Goal: Transaction & Acquisition: Purchase product/service

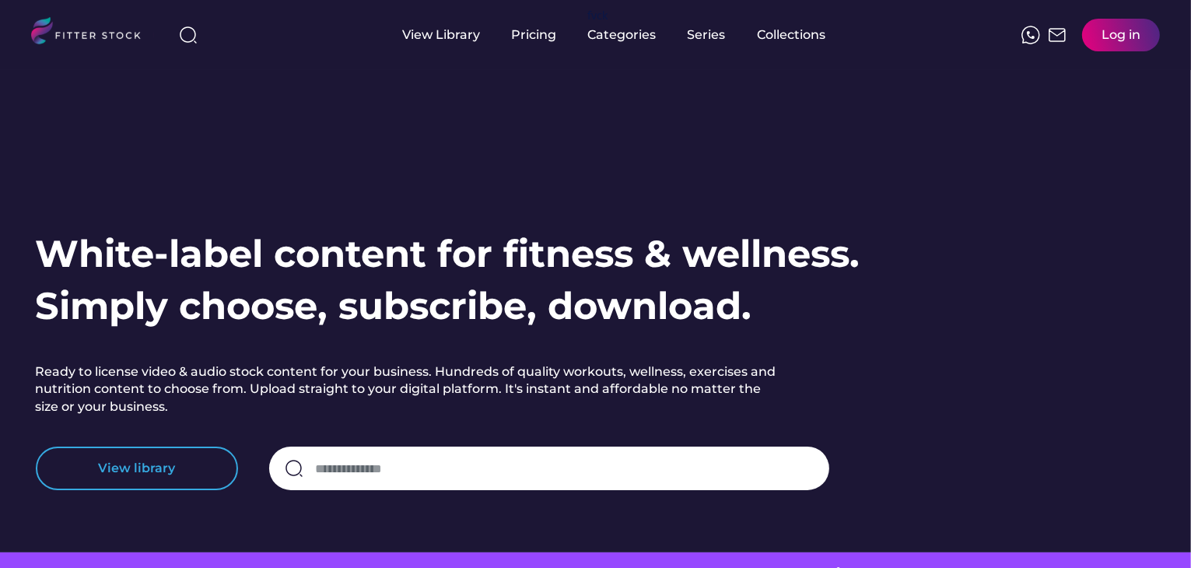
click at [183, 458] on button "View library" at bounding box center [137, 469] width 202 height 44
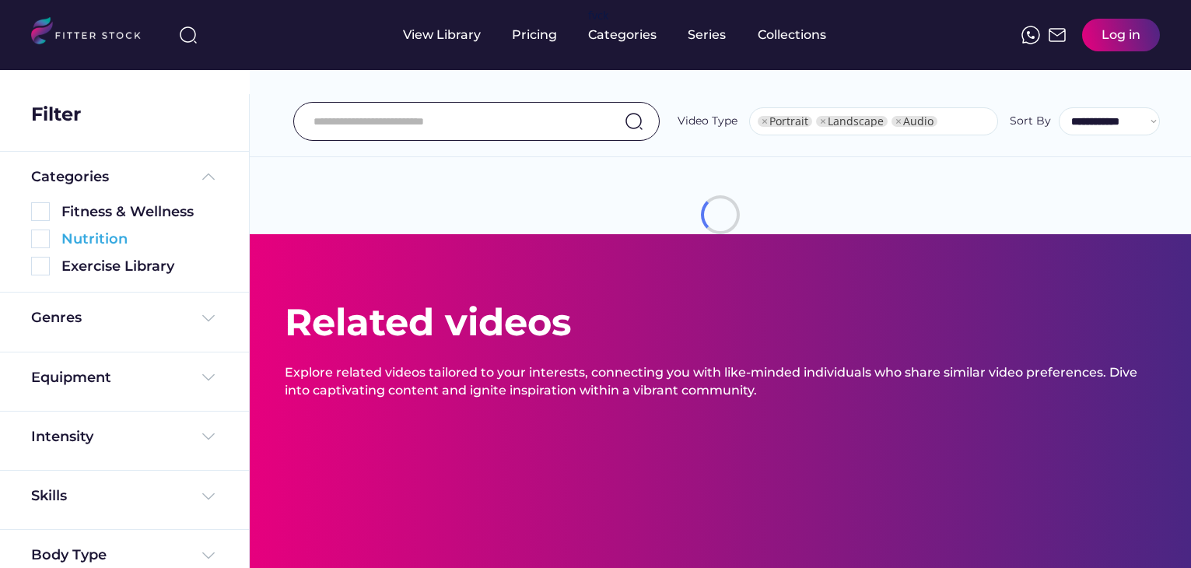
select select "**********"
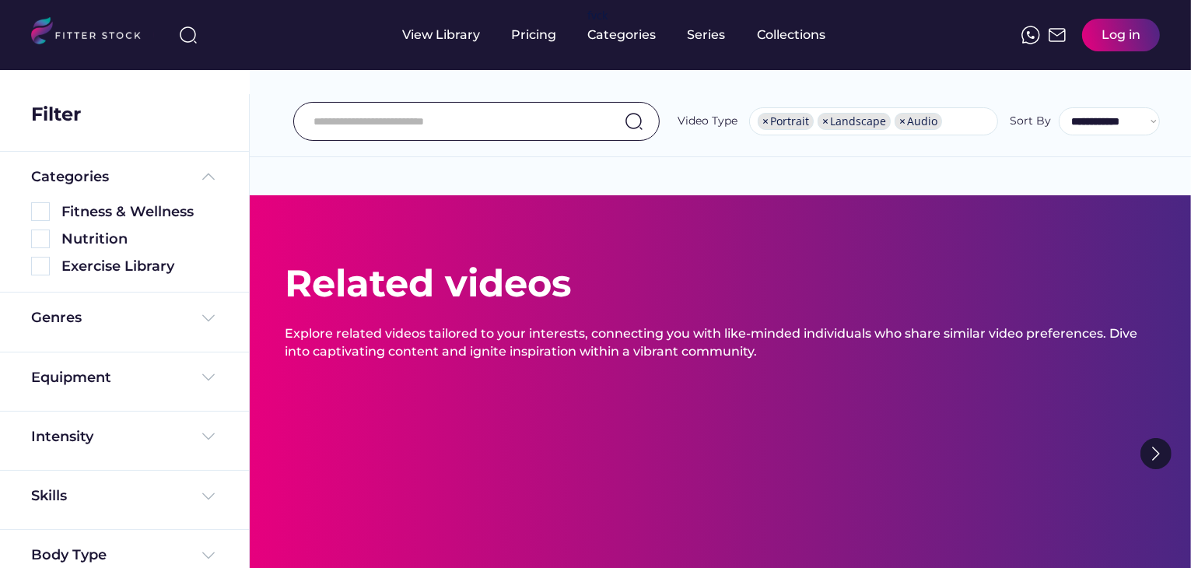
click at [202, 172] on img at bounding box center [208, 176] width 19 height 19
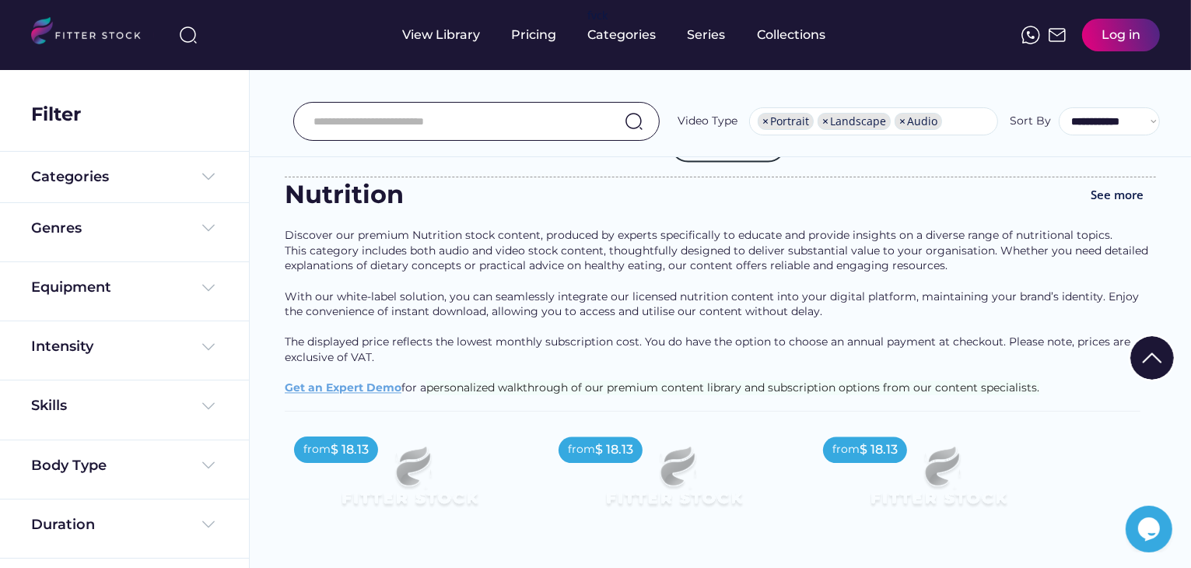
scroll to position [3112, 0]
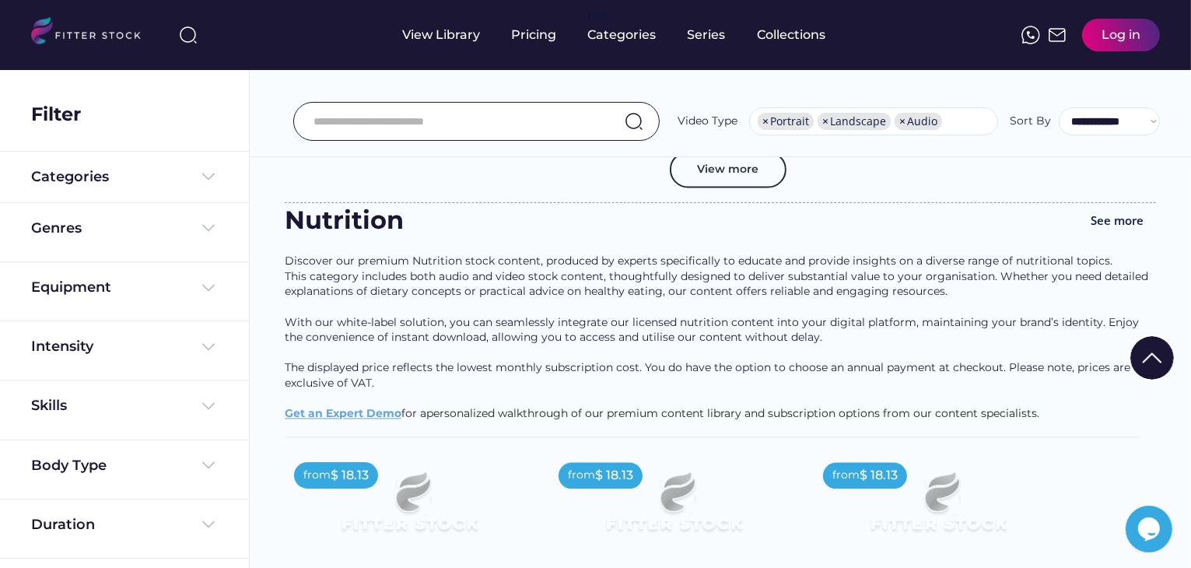
drag, startPoint x: 286, startPoint y: 236, endPoint x: 337, endPoint y: 251, distance: 52.7
click at [412, 235] on div "Nutrition" at bounding box center [363, 220] width 156 height 35
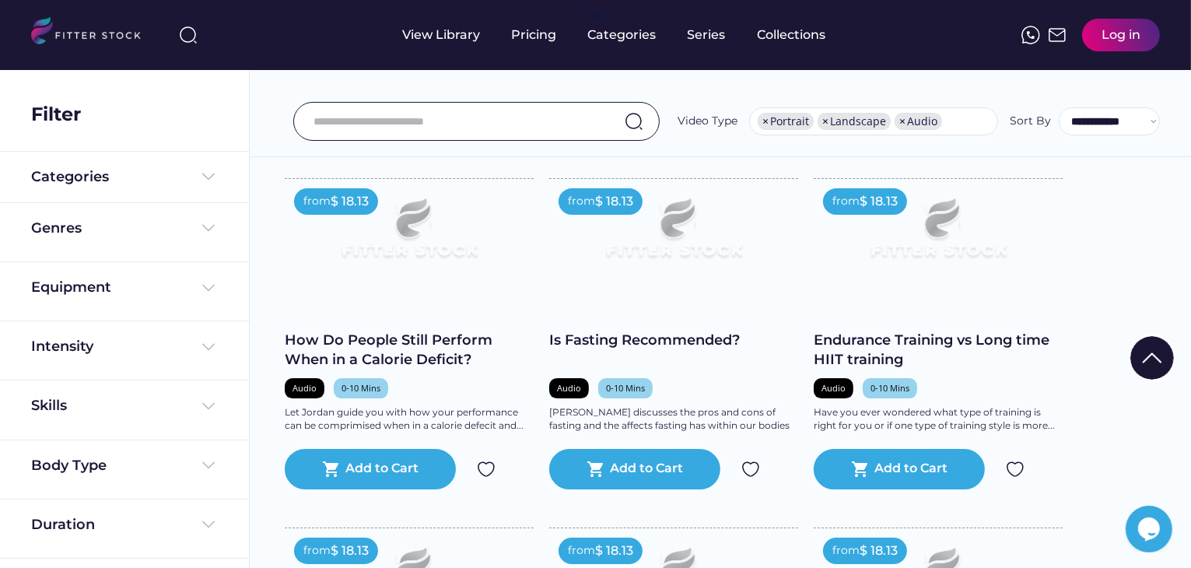
scroll to position [5630, 0]
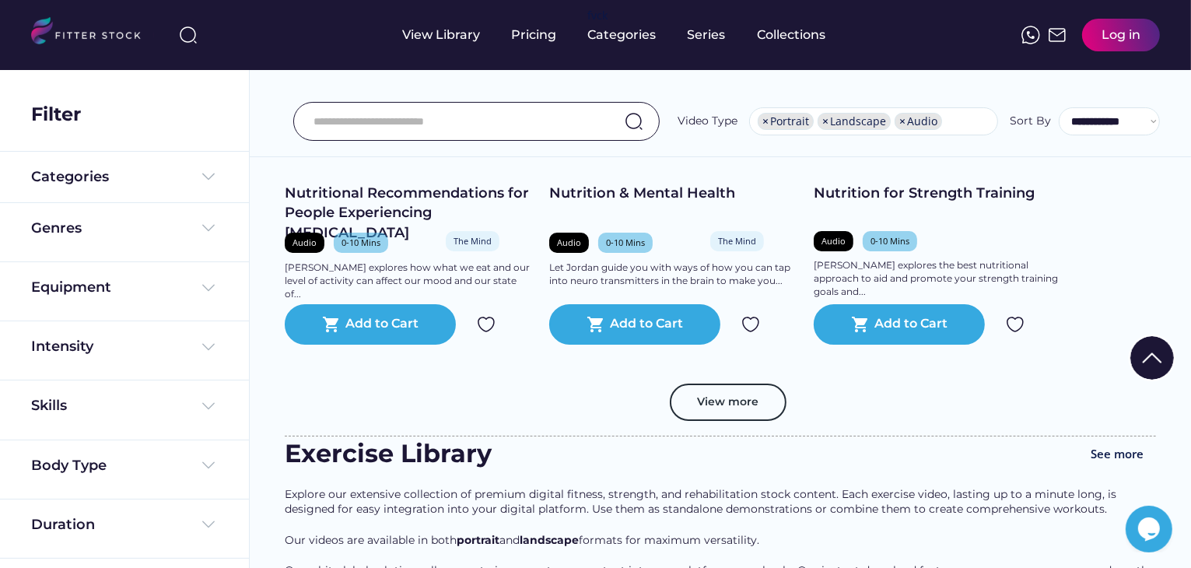
click at [1144, 356] on img at bounding box center [1152, 358] width 44 height 44
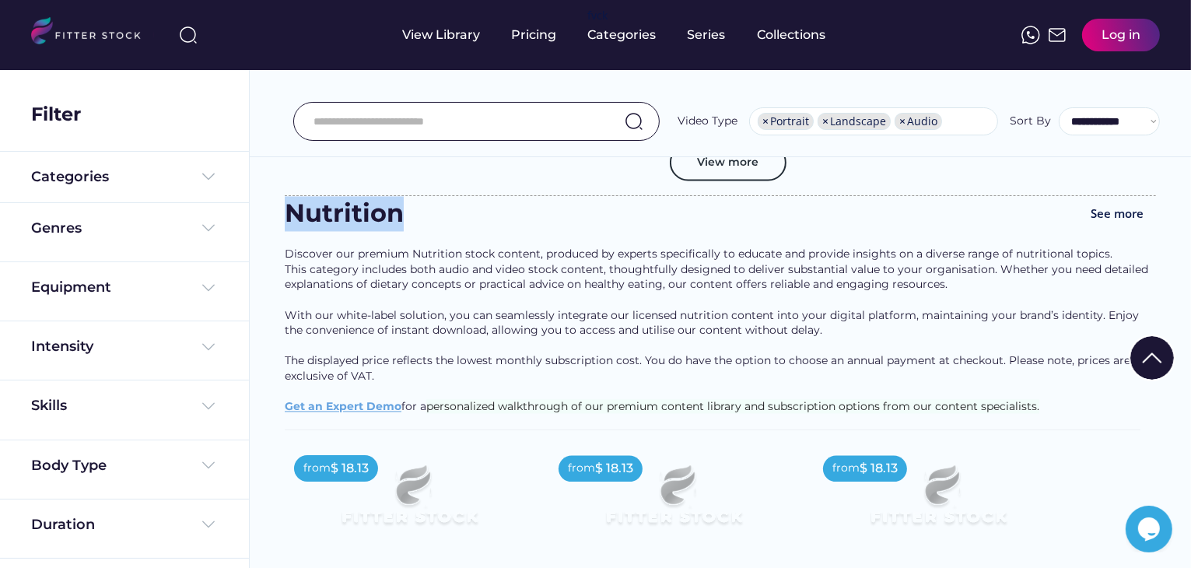
scroll to position [2574, 0]
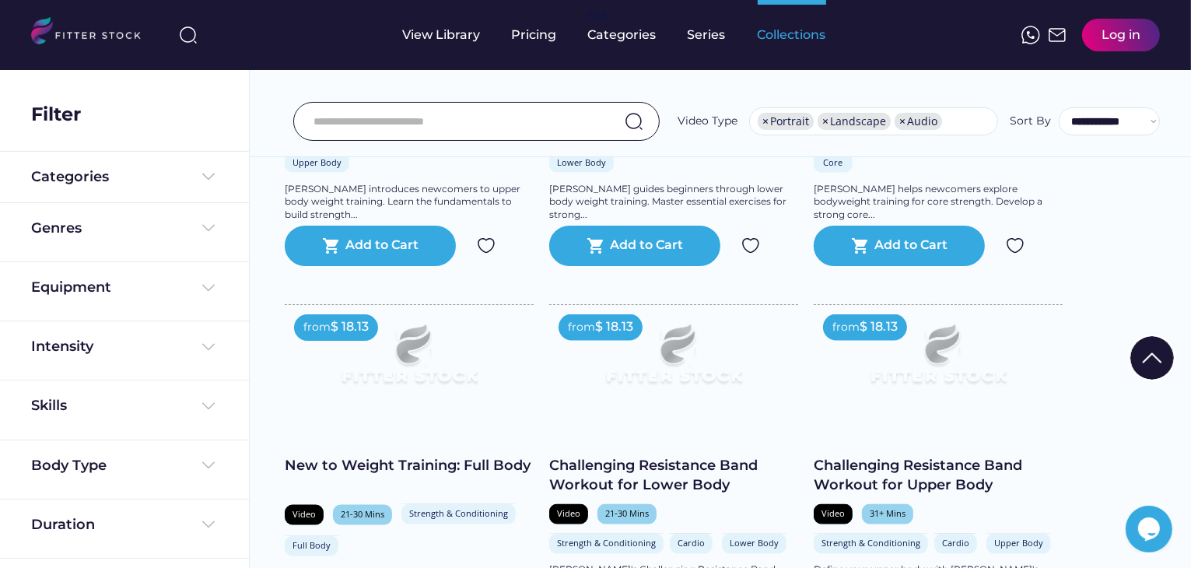
click at [790, 37] on div "Collections" at bounding box center [792, 34] width 68 height 17
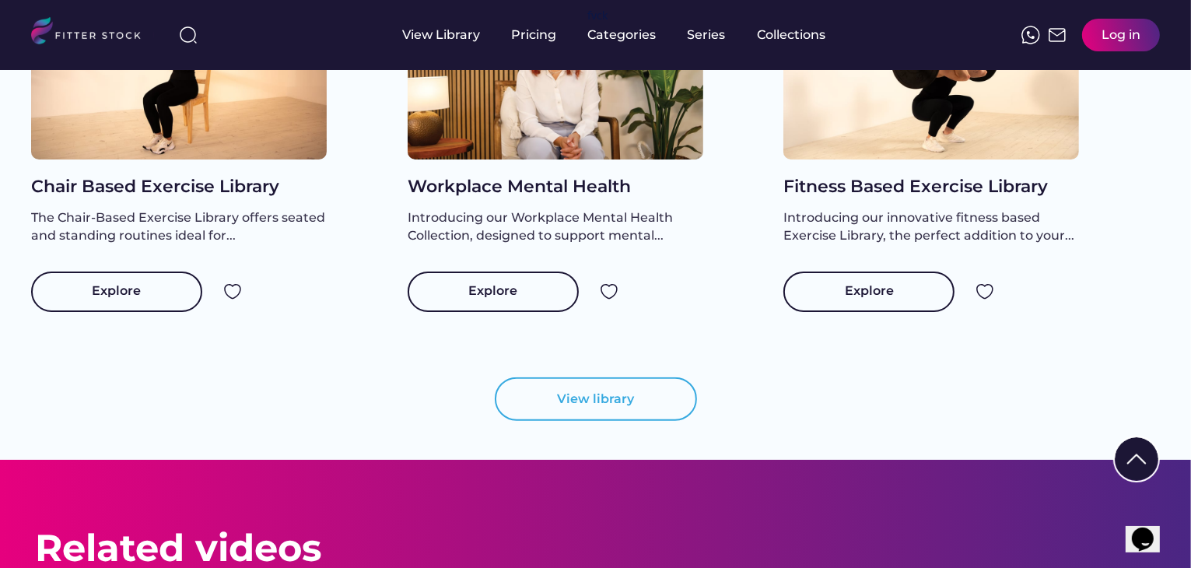
scroll to position [1789, 0]
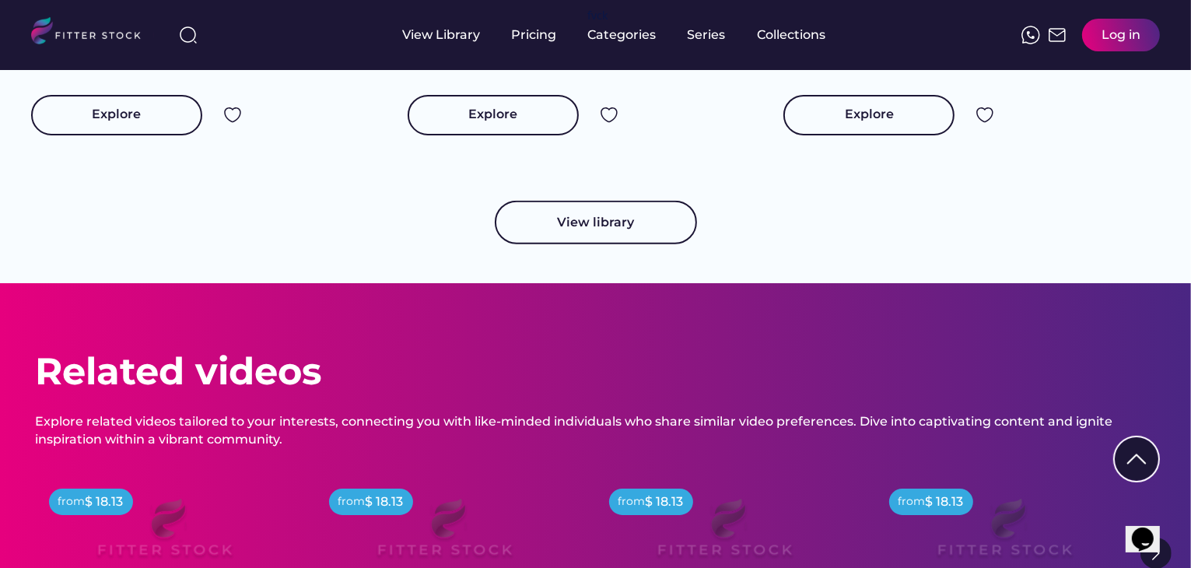
click at [602, 235] on button "View library" at bounding box center [596, 223] width 202 height 44
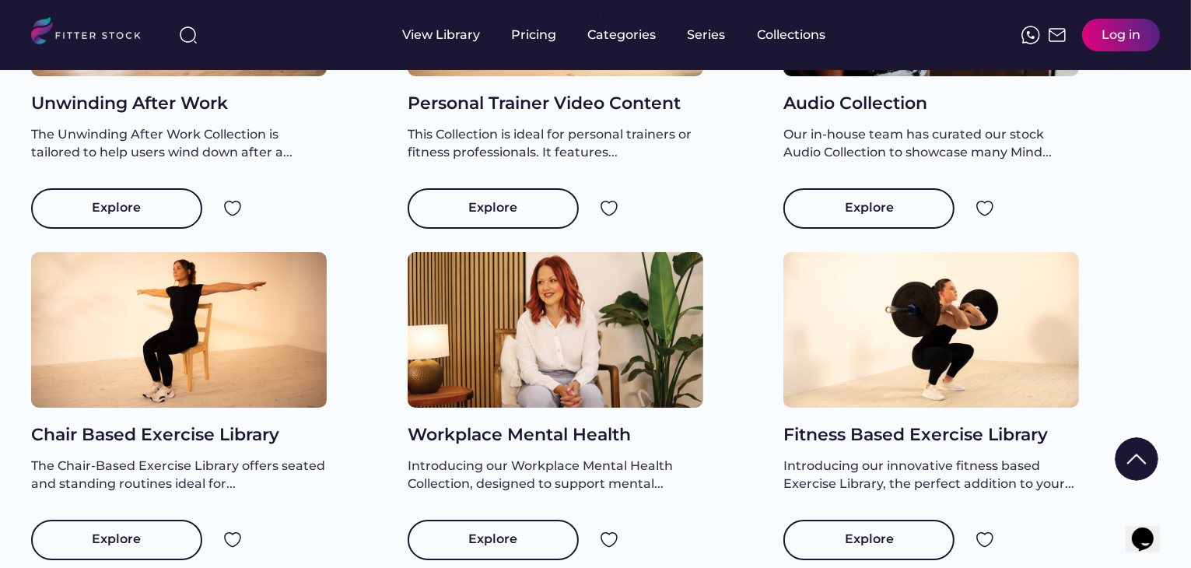
scroll to position [1322, 0]
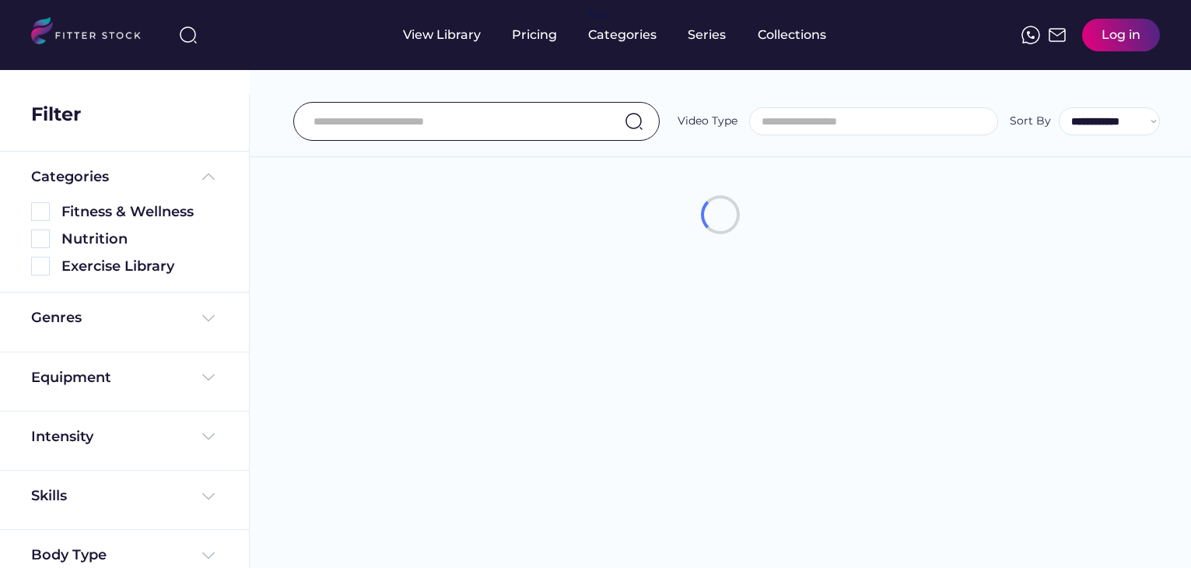
select select
select select "**********"
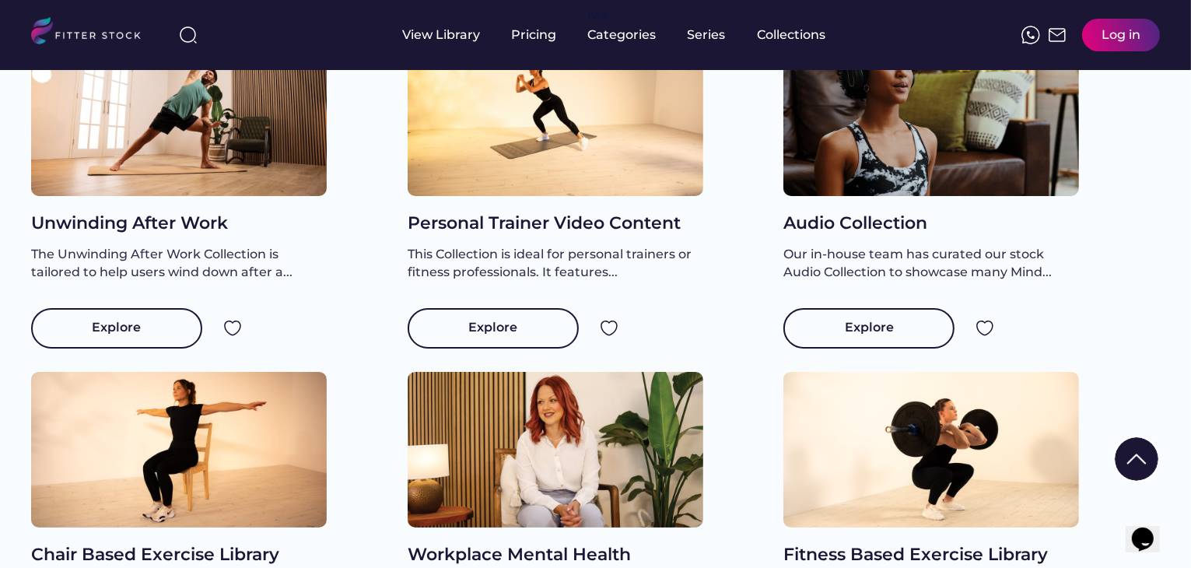
click at [188, 236] on div "Unwinding After Work" at bounding box center [179, 224] width 296 height 24
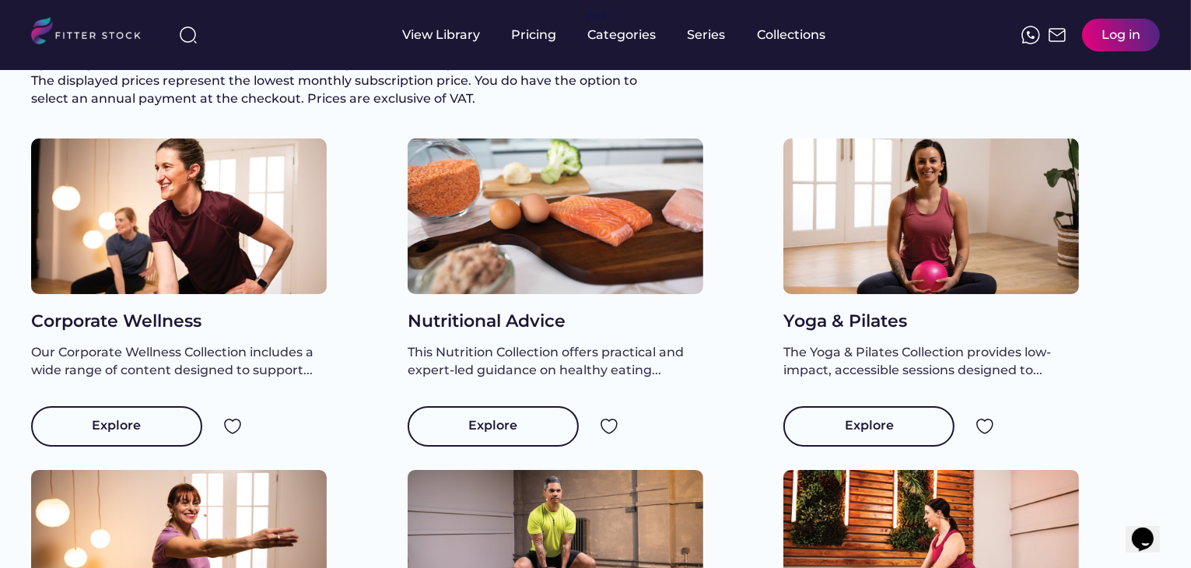
scroll to position [70, 0]
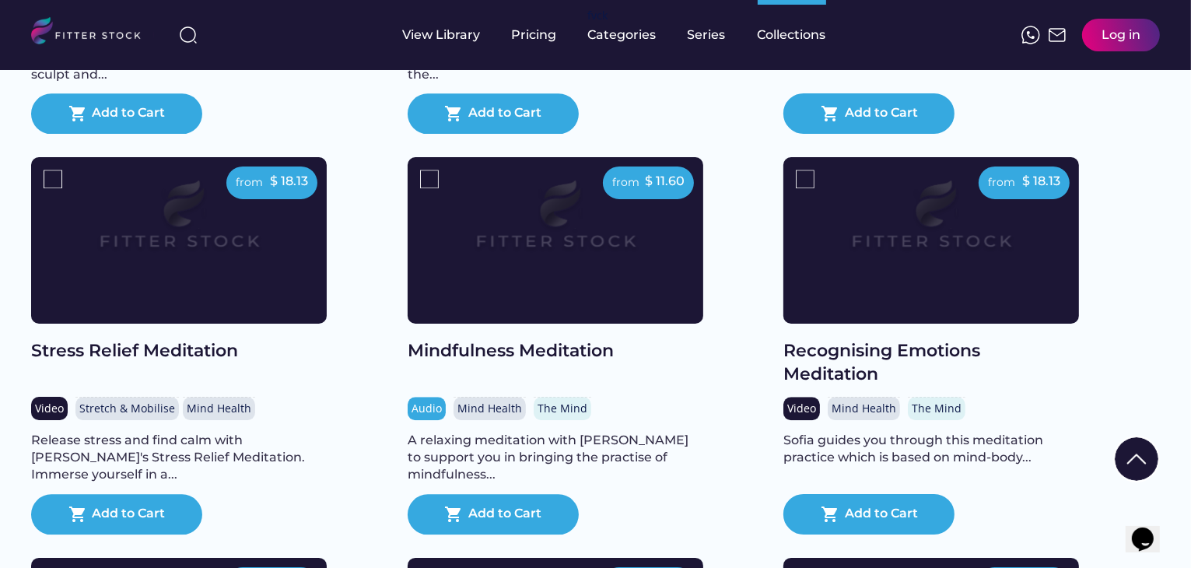
scroll to position [3441, 0]
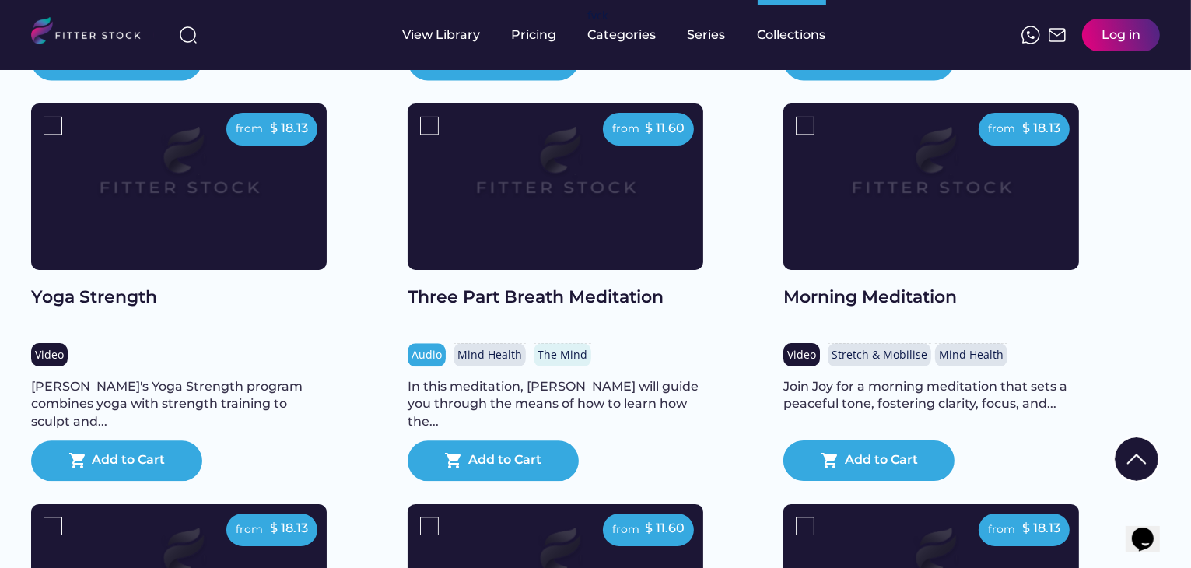
drag, startPoint x: 1192, startPoint y: 399, endPoint x: 1154, endPoint y: 368, distance: 48.6
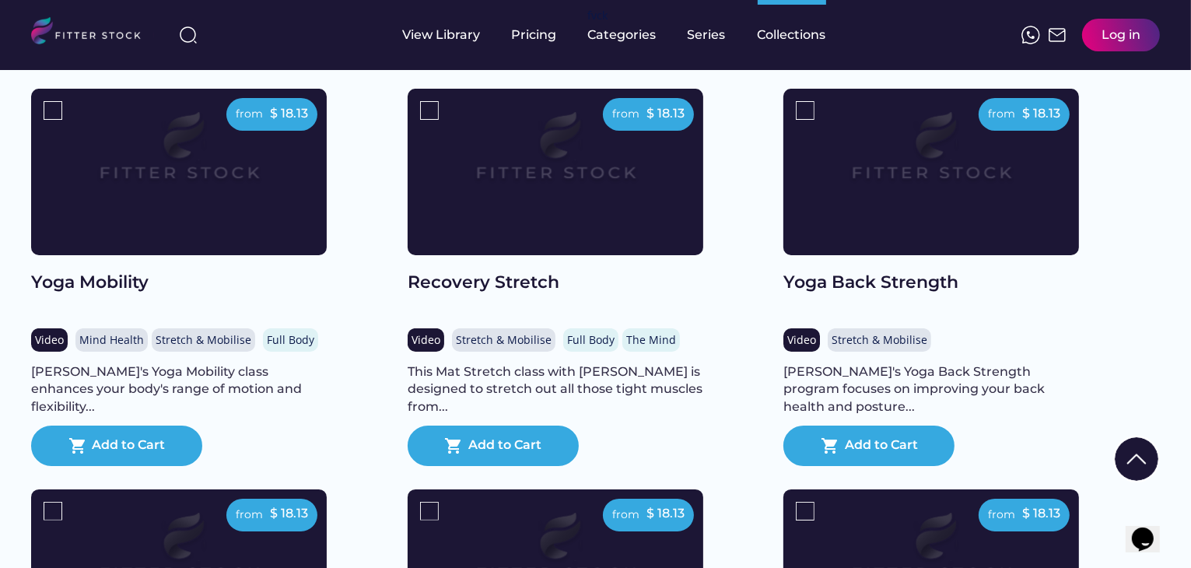
scroll to position [0, 0]
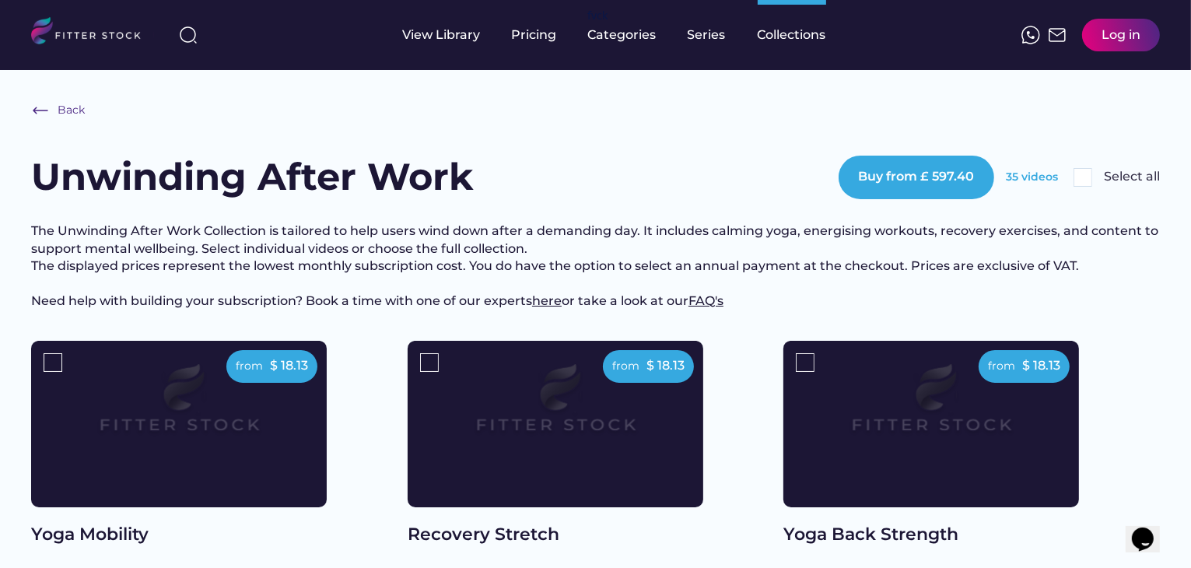
click at [571, 149] on div "Back Unwinding After Work Buy from £ 597.40 35 videos Select all The Unwinding …" at bounding box center [595, 221] width 1129 height 240
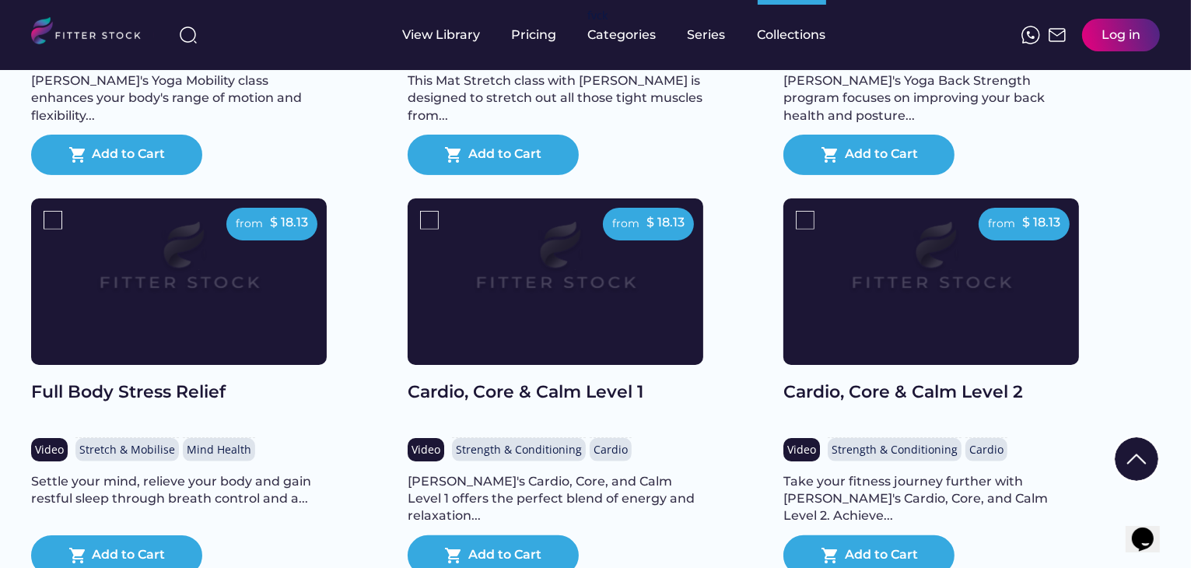
scroll to position [545, 0]
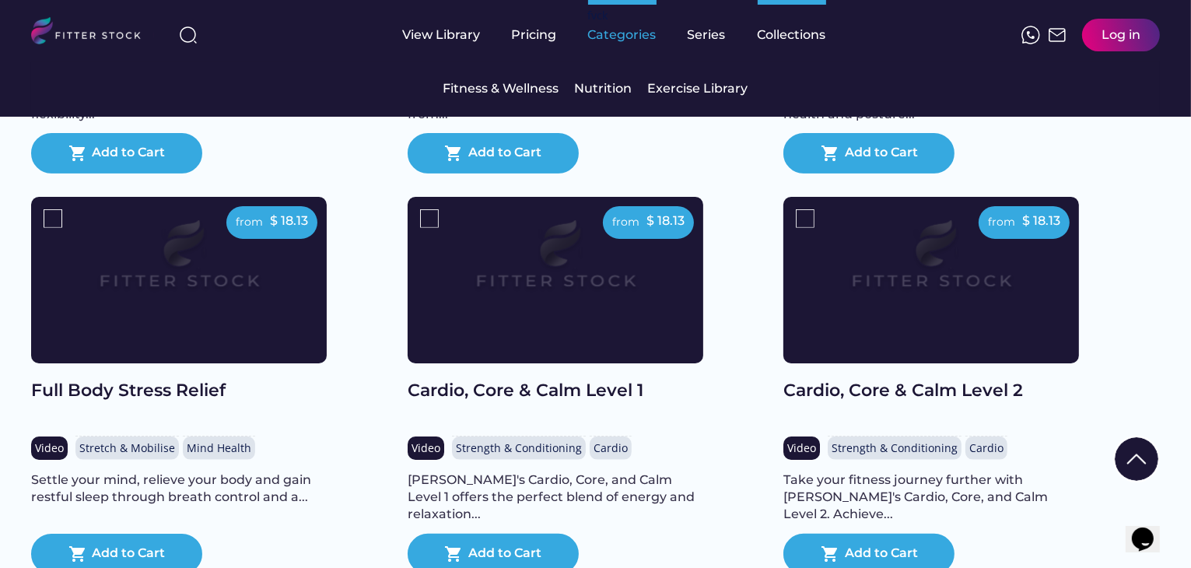
click at [610, 26] on div "Categories" at bounding box center [622, 34] width 68 height 17
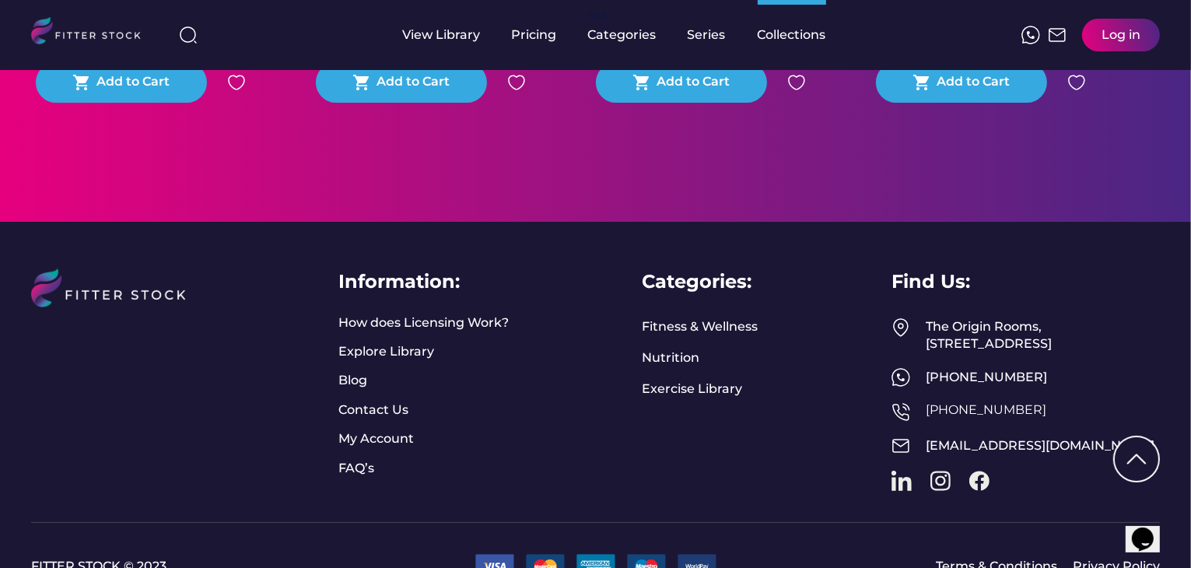
scroll to position [5775, 0]
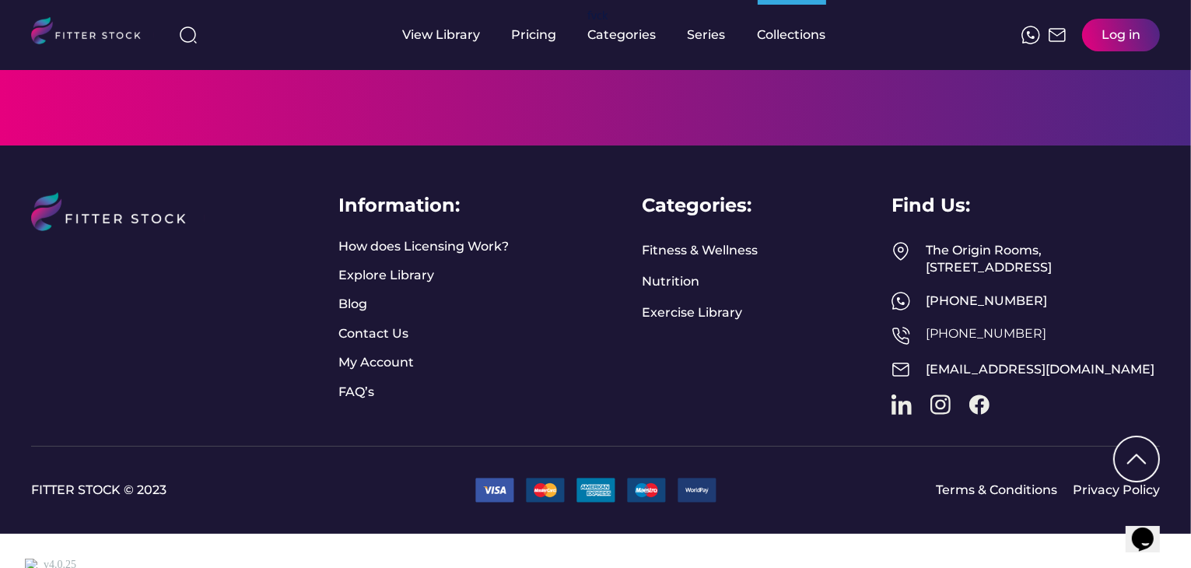
click at [571, 427] on div "Information: How does Licensing Work? Explore Library Blog Contact Us My Accoun…" at bounding box center [595, 295] width 1129 height 301
click at [587, 447] on div "Information: How does Licensing Work? Explore Library Blog Contact Us My Accoun…" at bounding box center [595, 295] width 1129 height 301
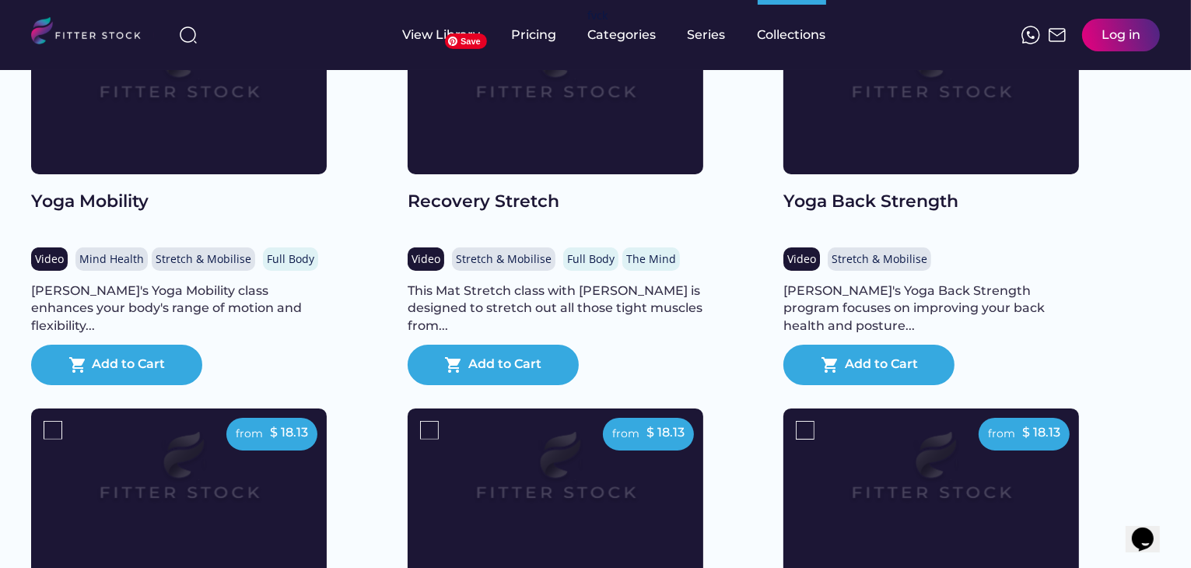
scroll to position [0, 0]
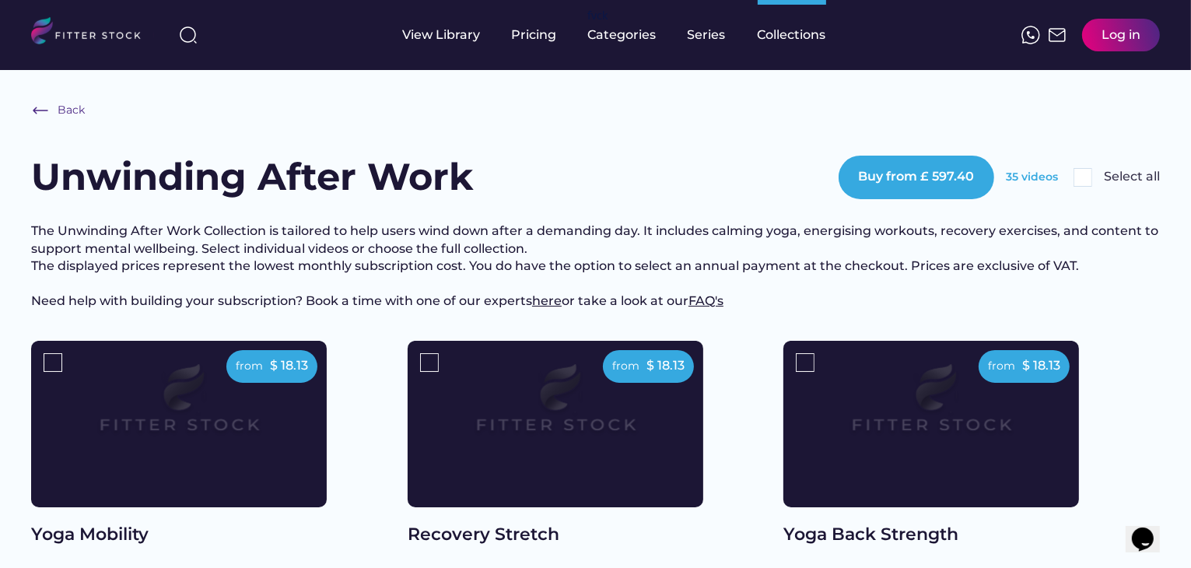
click at [573, 226] on h3 "The Unwinding After Work Collection is tailored to help users wind down after a…" at bounding box center [595, 265] width 1129 height 87
click at [450, 254] on h3 "The Unwinding After Work Collection is tailored to help users wind down after a…" at bounding box center [595, 265] width 1129 height 87
click at [489, 278] on h3 "The Unwinding After Work Collection is tailored to help users wind down after a…" at bounding box center [595, 265] width 1129 height 87
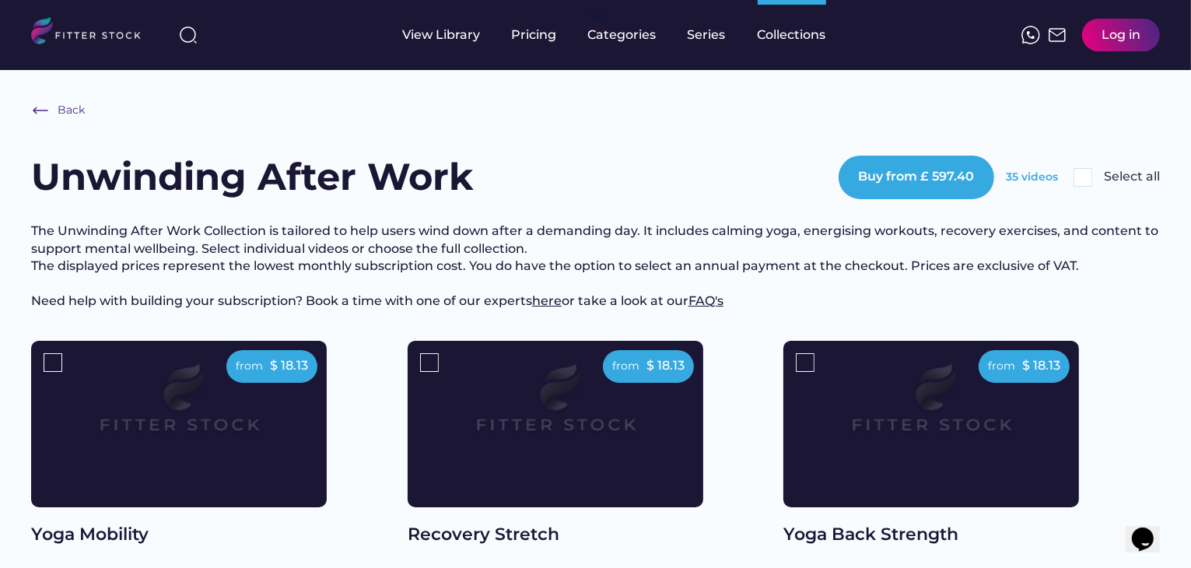
click at [489, 278] on h3 "The Unwinding After Work Collection is tailored to help users wind down after a…" at bounding box center [595, 265] width 1129 height 87
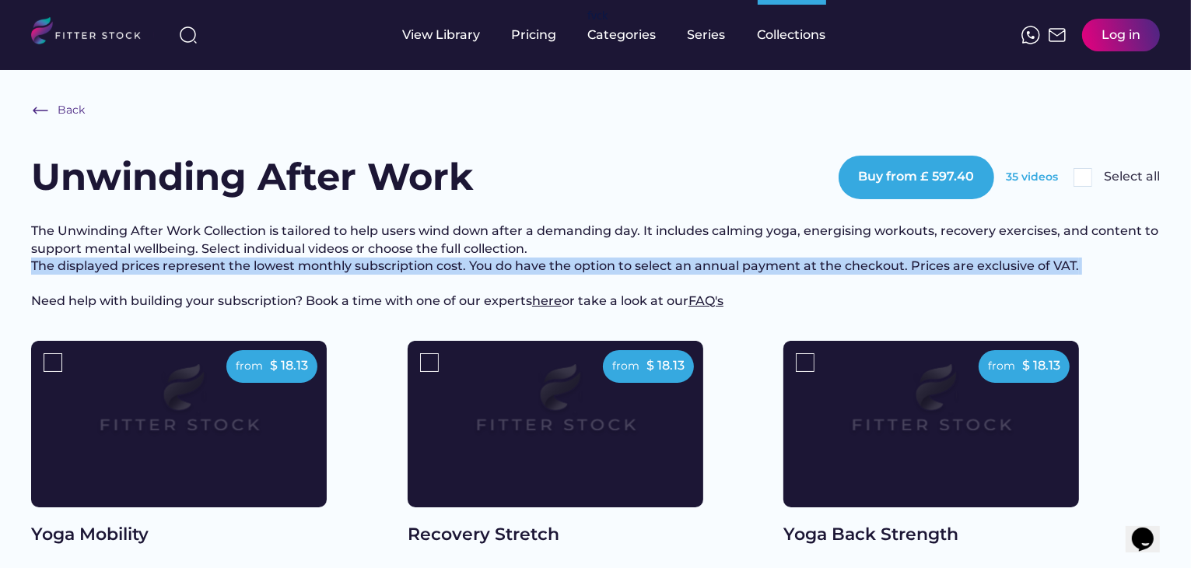
click at [489, 278] on h3 "The Unwinding After Work Collection is tailored to help users wind down after a…" at bounding box center [595, 265] width 1129 height 87
click at [561, 209] on div "Back Unwinding After Work Buy from £ 597.40 35 videos Select all The Unwinding …" at bounding box center [595, 221] width 1129 height 240
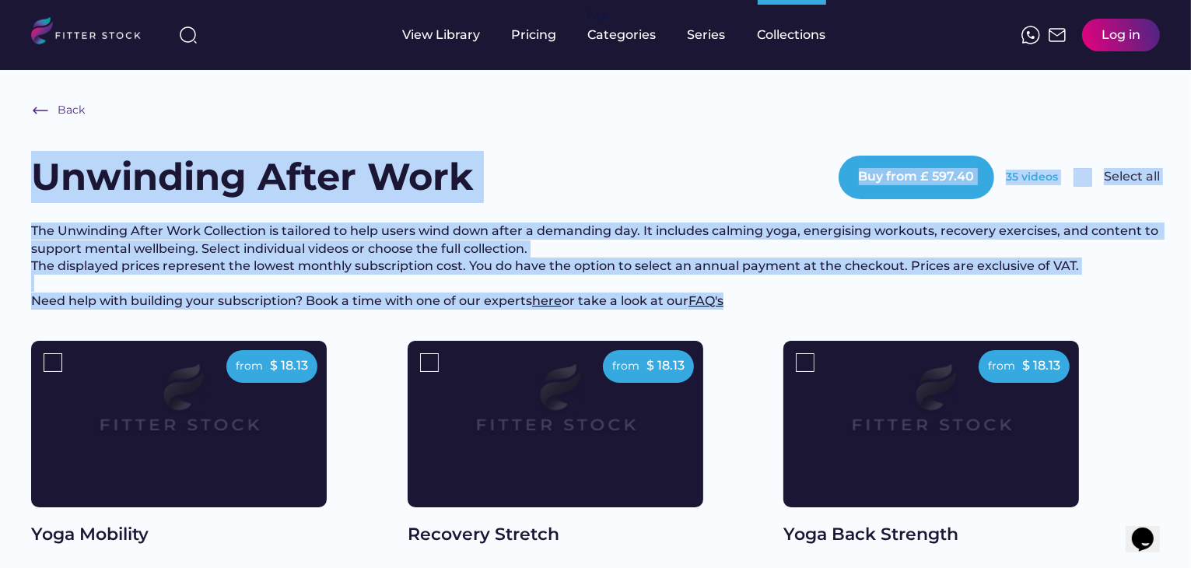
drag, startPoint x: 727, startPoint y: 317, endPoint x: 37, endPoint y: 177, distance: 704.1
click at [37, 177] on div "Back Unwinding After Work Buy from £ 597.40 35 videos Select all The Unwinding …" at bounding box center [595, 221] width 1129 height 240
click at [68, 201] on h1 "Unwinding After Work" at bounding box center [252, 177] width 442 height 52
